Goal: Contribute content

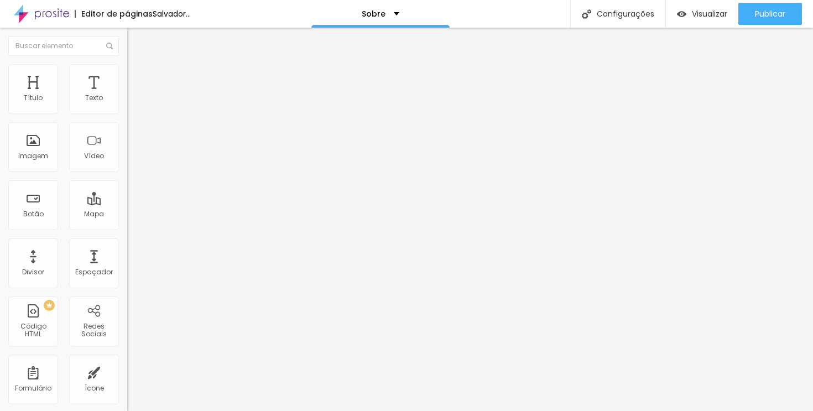
click at [127, 64] on img at bounding box center [132, 69] width 10 height 10
type input "60"
type input "65"
drag, startPoint x: 69, startPoint y: 120, endPoint x: 75, endPoint y: 122, distance: 6.8
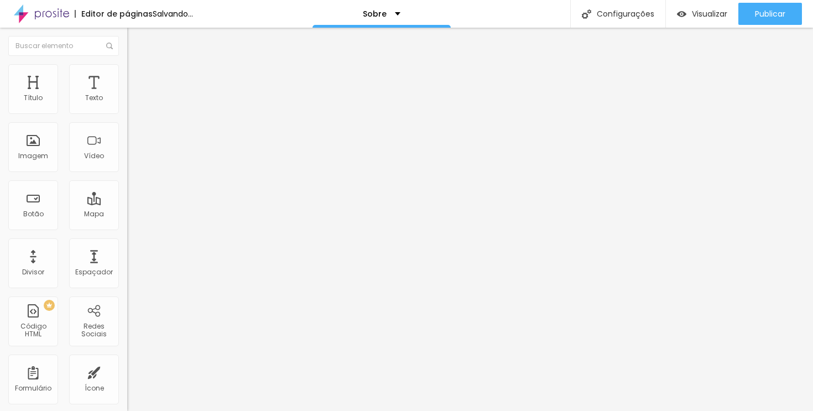
type input "65"
click at [127, 113] on input "range" at bounding box center [162, 109] width 71 height 9
type input "70"
type input "75"
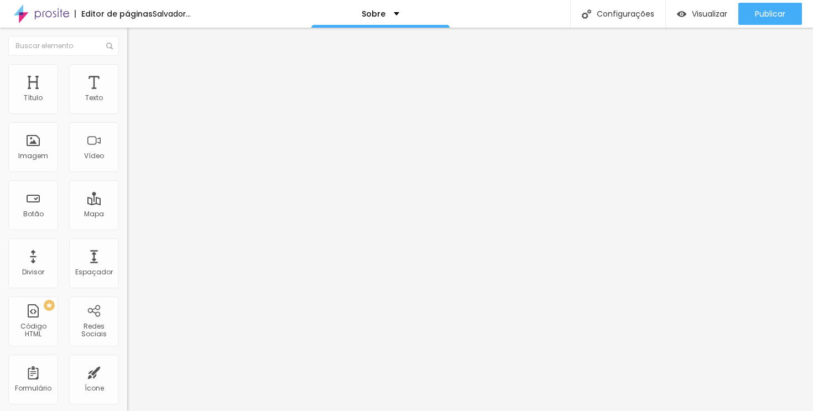
drag, startPoint x: 76, startPoint y: 119, endPoint x: 84, endPoint y: 119, distance: 7.7
type input "75"
click at [127, 113] on input "range" at bounding box center [162, 109] width 71 height 9
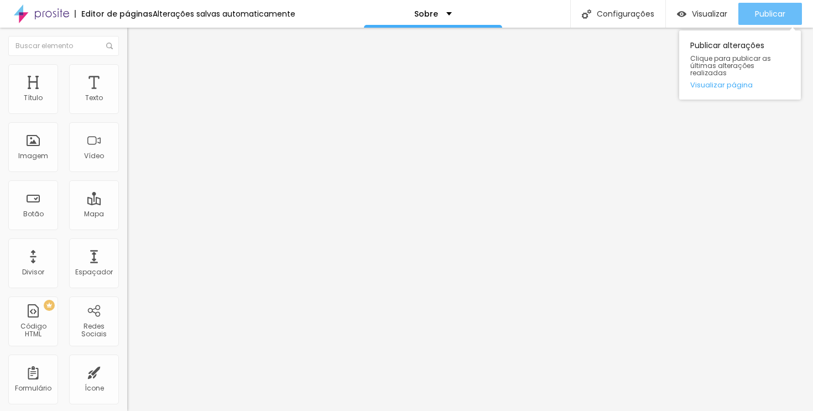
click at [771, 13] on font "Publicar" at bounding box center [770, 13] width 30 height 11
